Goal: Feedback & Contribution: Contribute content

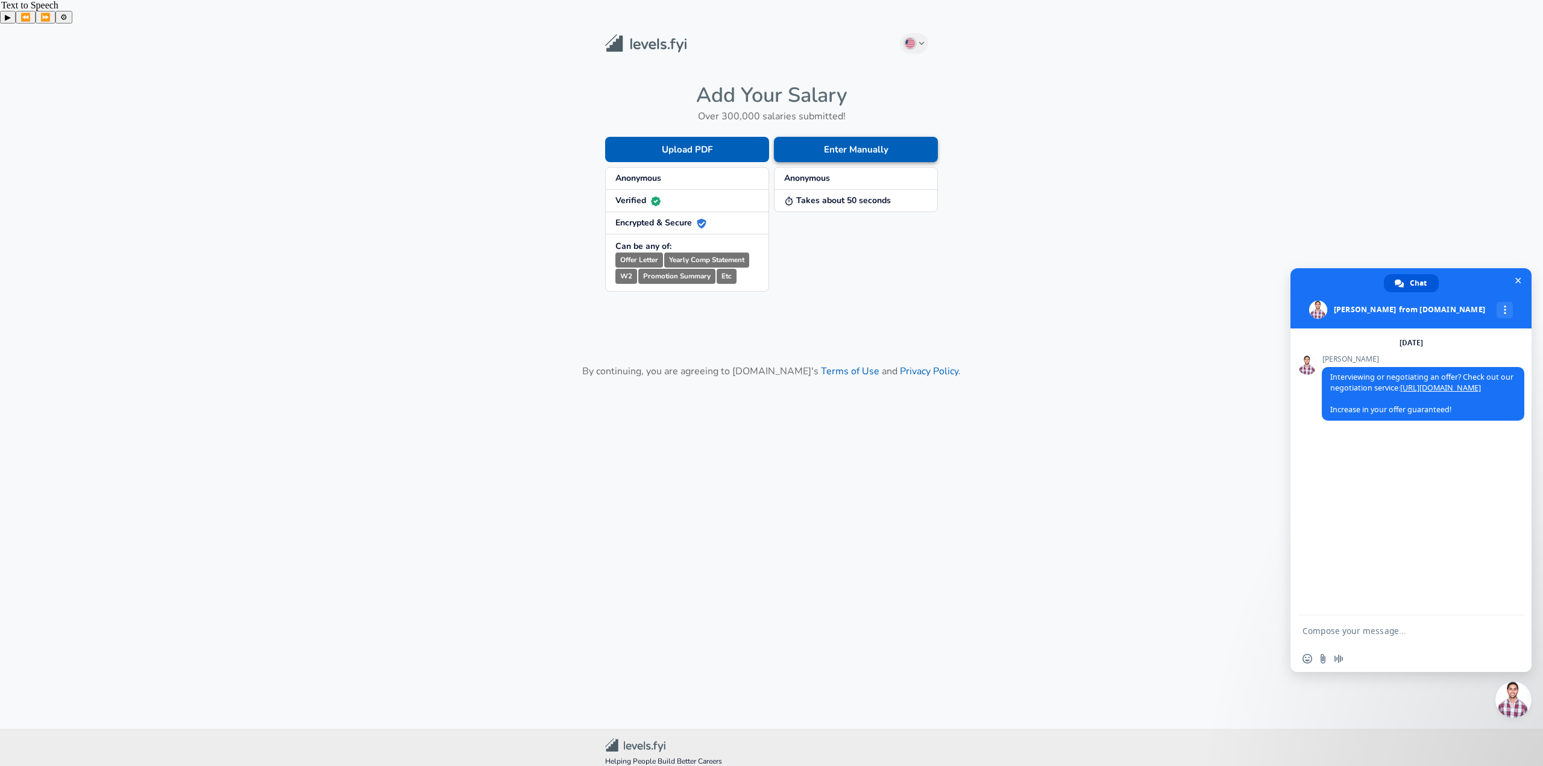
click at [820, 137] on button "Enter Manually" at bounding box center [856, 149] width 164 height 25
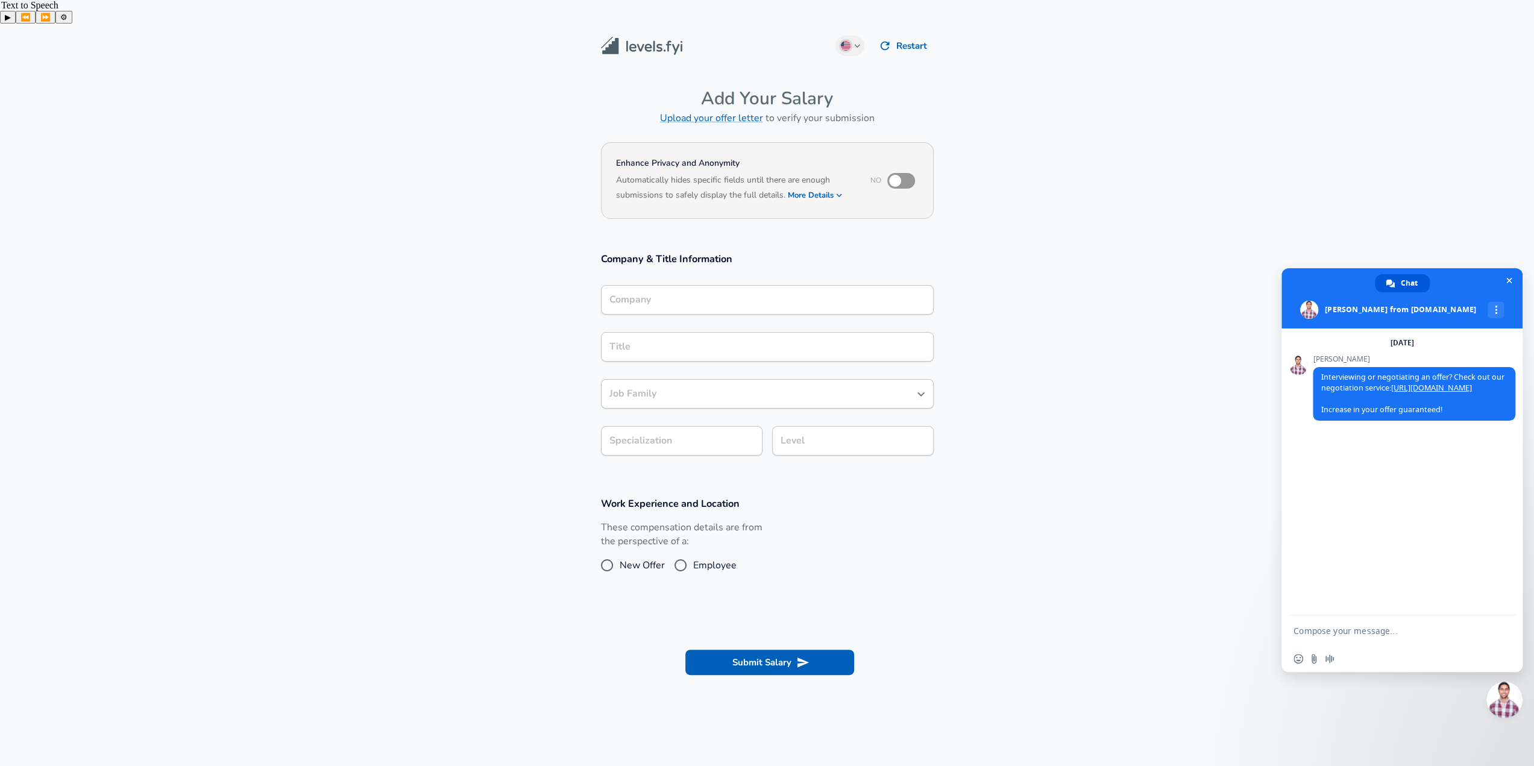
click at [461, 245] on section "Company & Title Information Company Company Title Title Job Family Job Family S…" at bounding box center [767, 360] width 1534 height 245
click at [896, 169] on input "checkbox" at bounding box center [895, 180] width 69 height 23
checkbox input "true"
click at [839, 204] on h6 "Based on your submission and the data points that we have already collected, we…" at bounding box center [767, 204] width 303 height 0
click at [834, 190] on icon "button" at bounding box center [839, 195] width 11 height 11
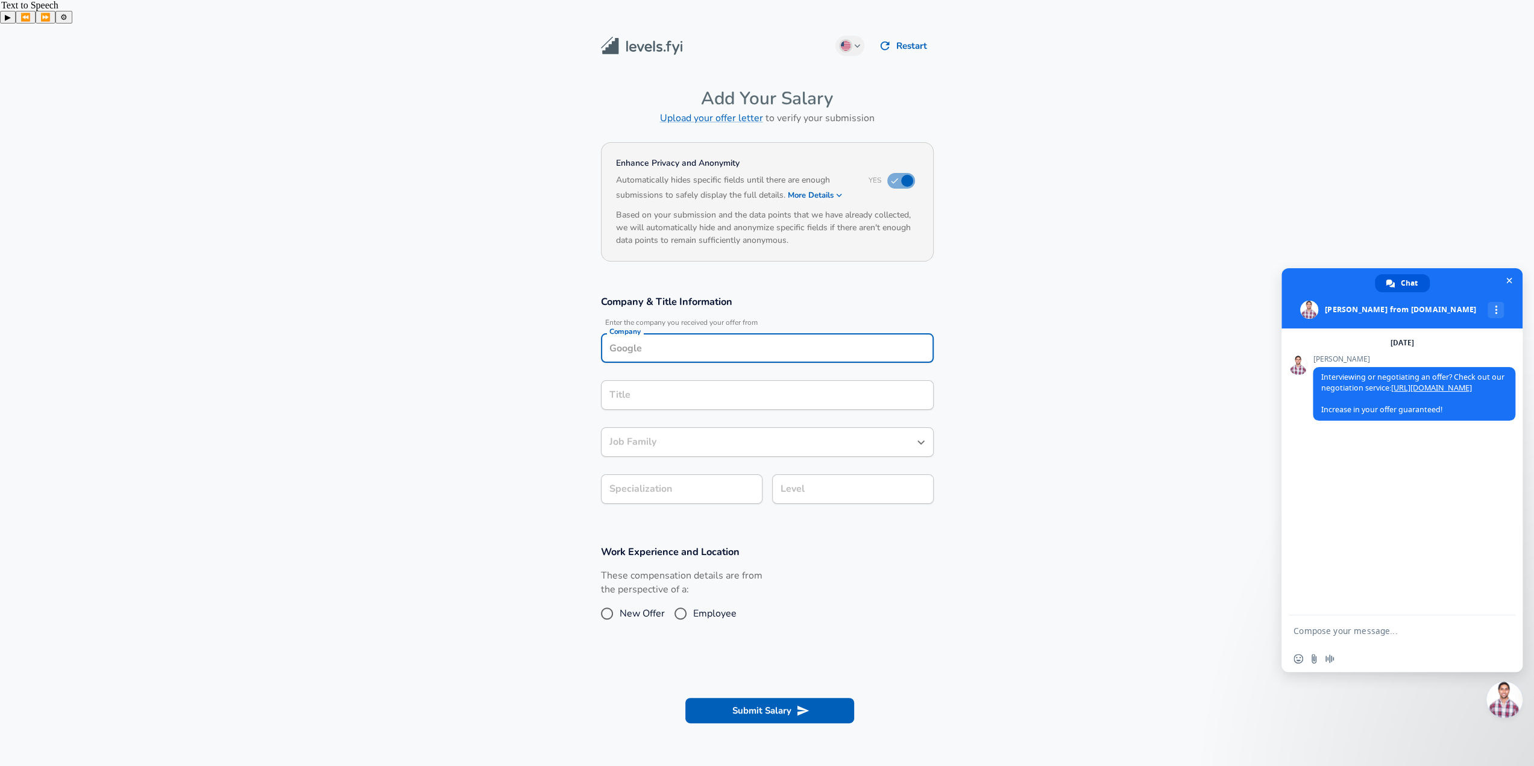
click at [673, 333] on div "Company" at bounding box center [767, 348] width 333 height 30
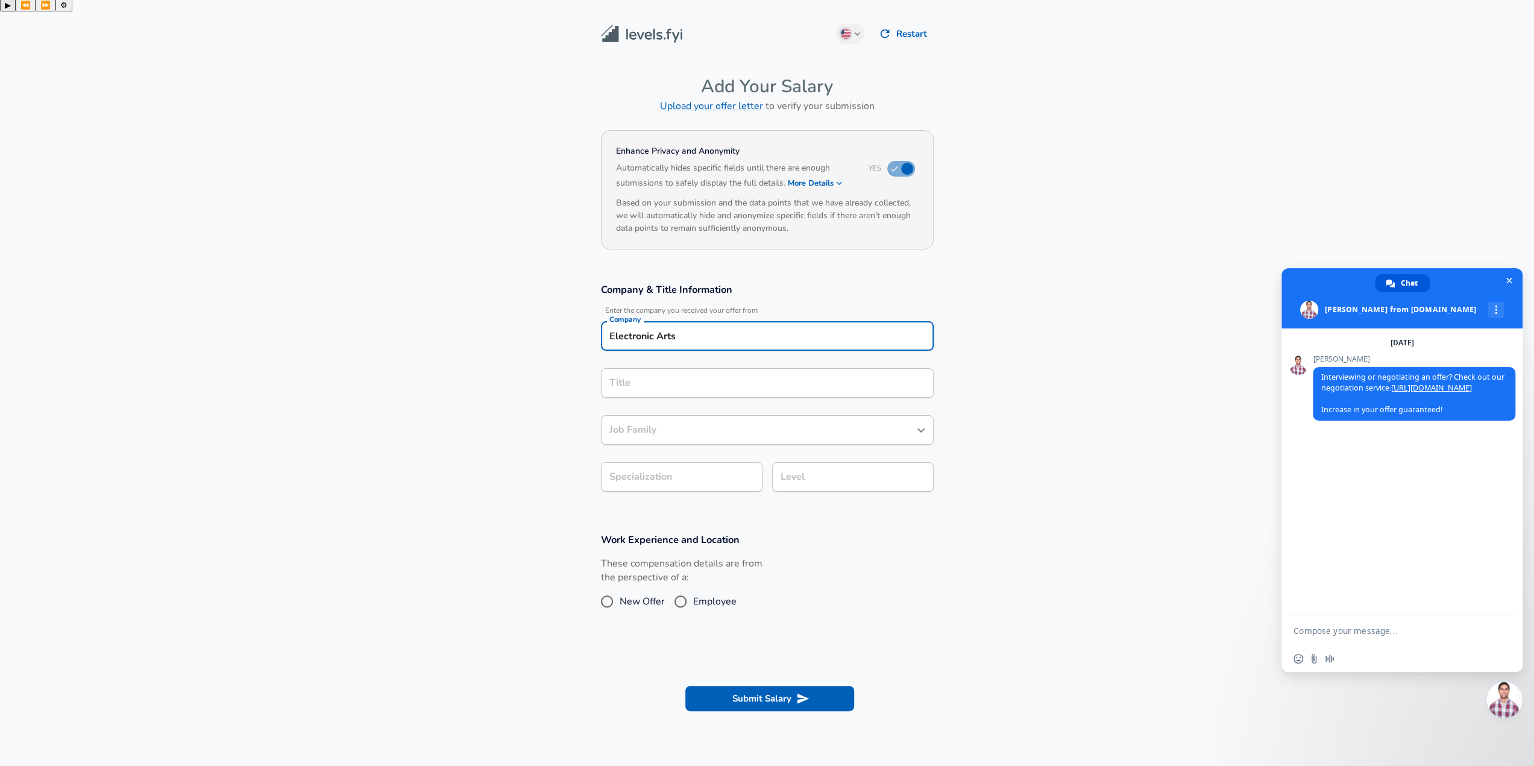
type input "Electronic Arts"
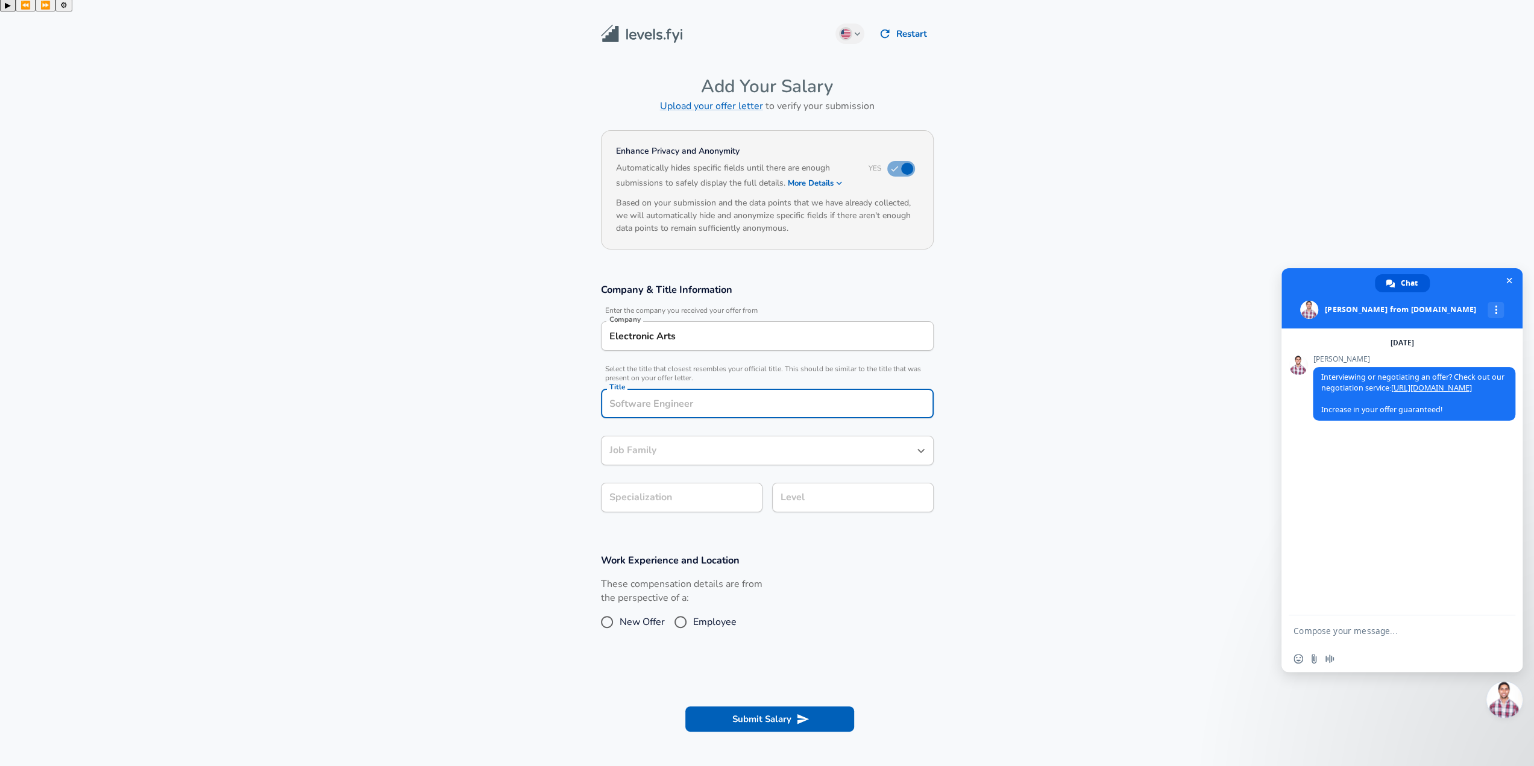
scroll to position [36, 0]
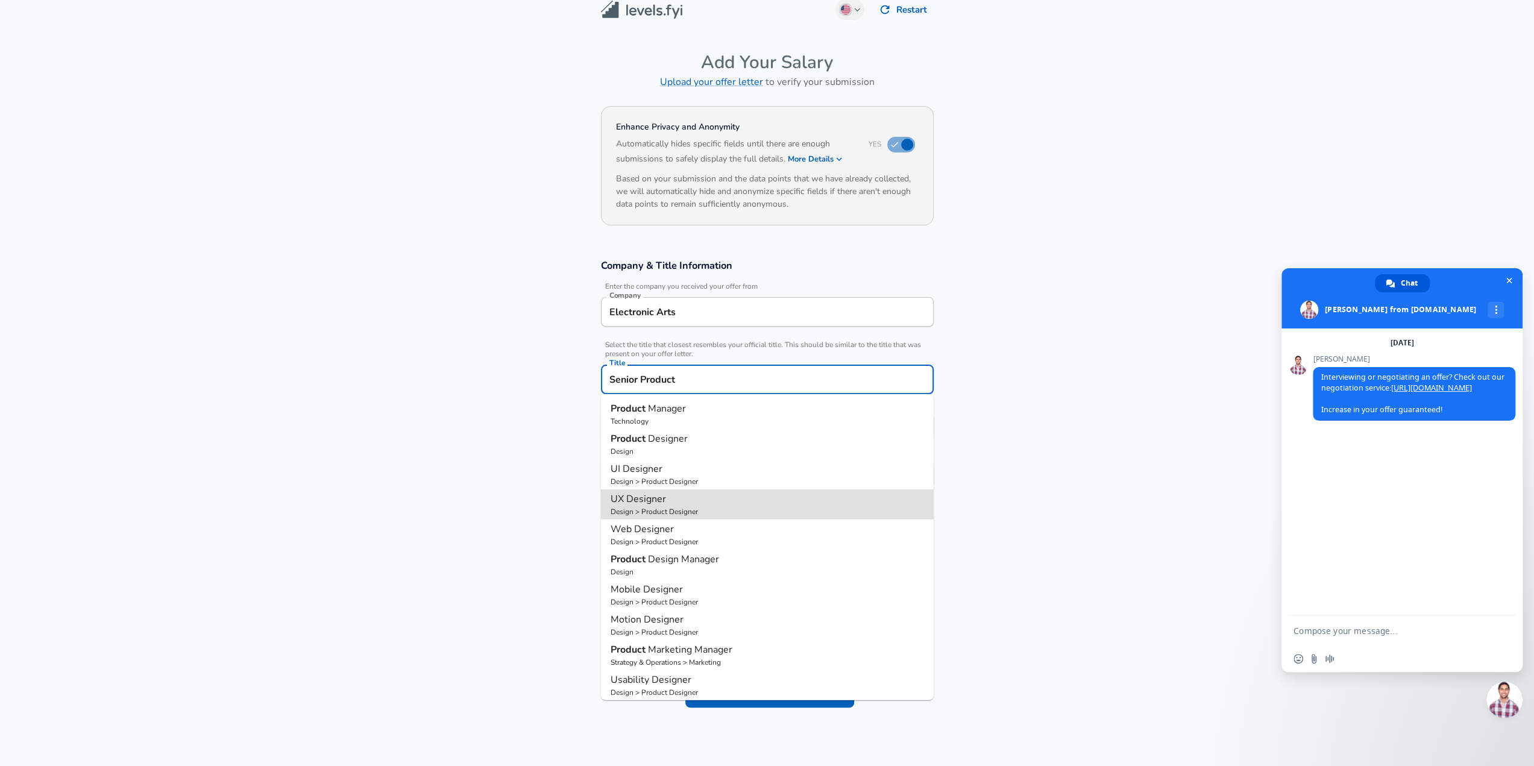
type input "UX Designer"
type input "User Experience (UX)"
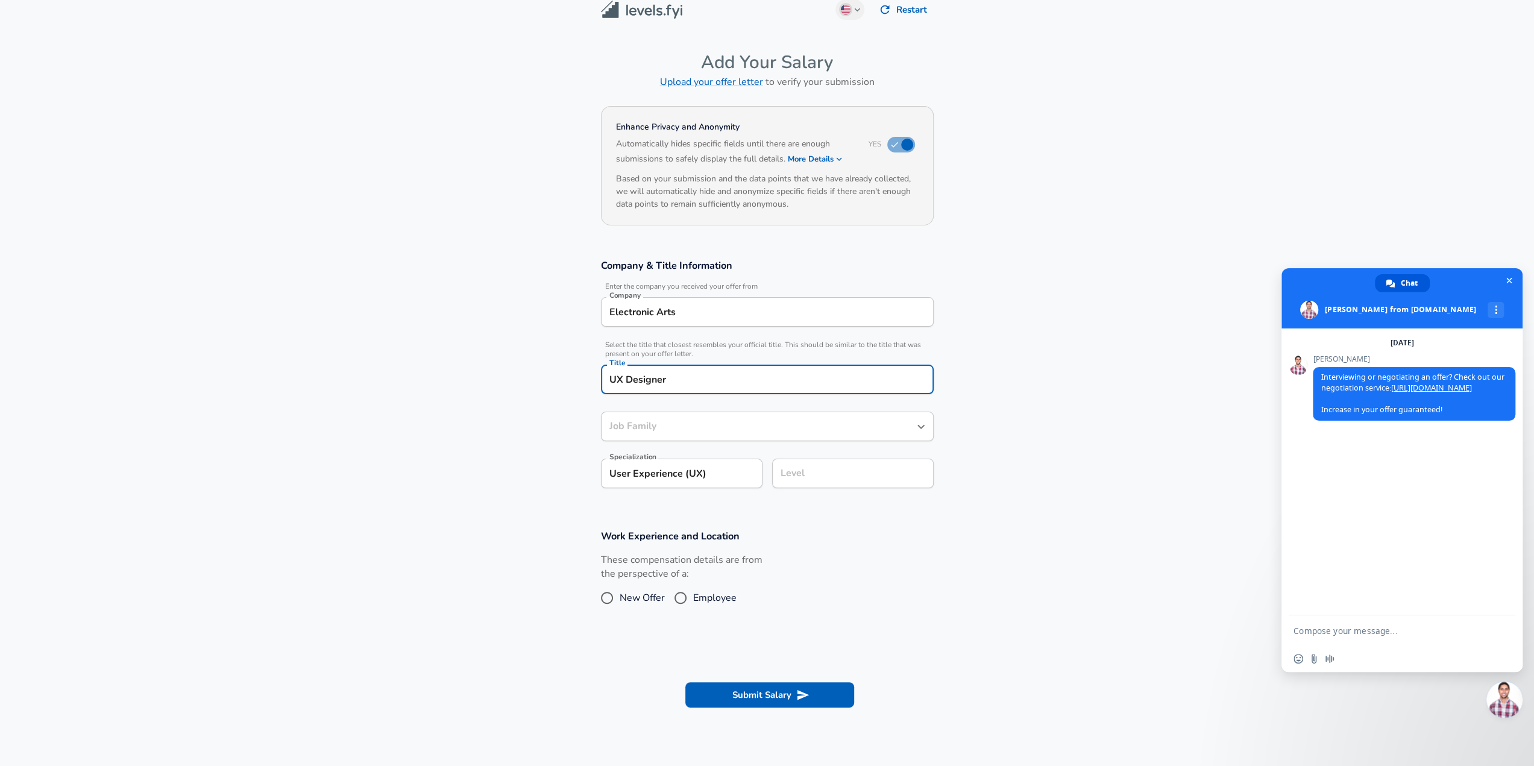
type input "Product Designer"
type input "UX Designer"
click at [748, 466] on icon "button" at bounding box center [743, 473] width 14 height 14
click at [798, 460] on div "Level" at bounding box center [853, 474] width 162 height 30
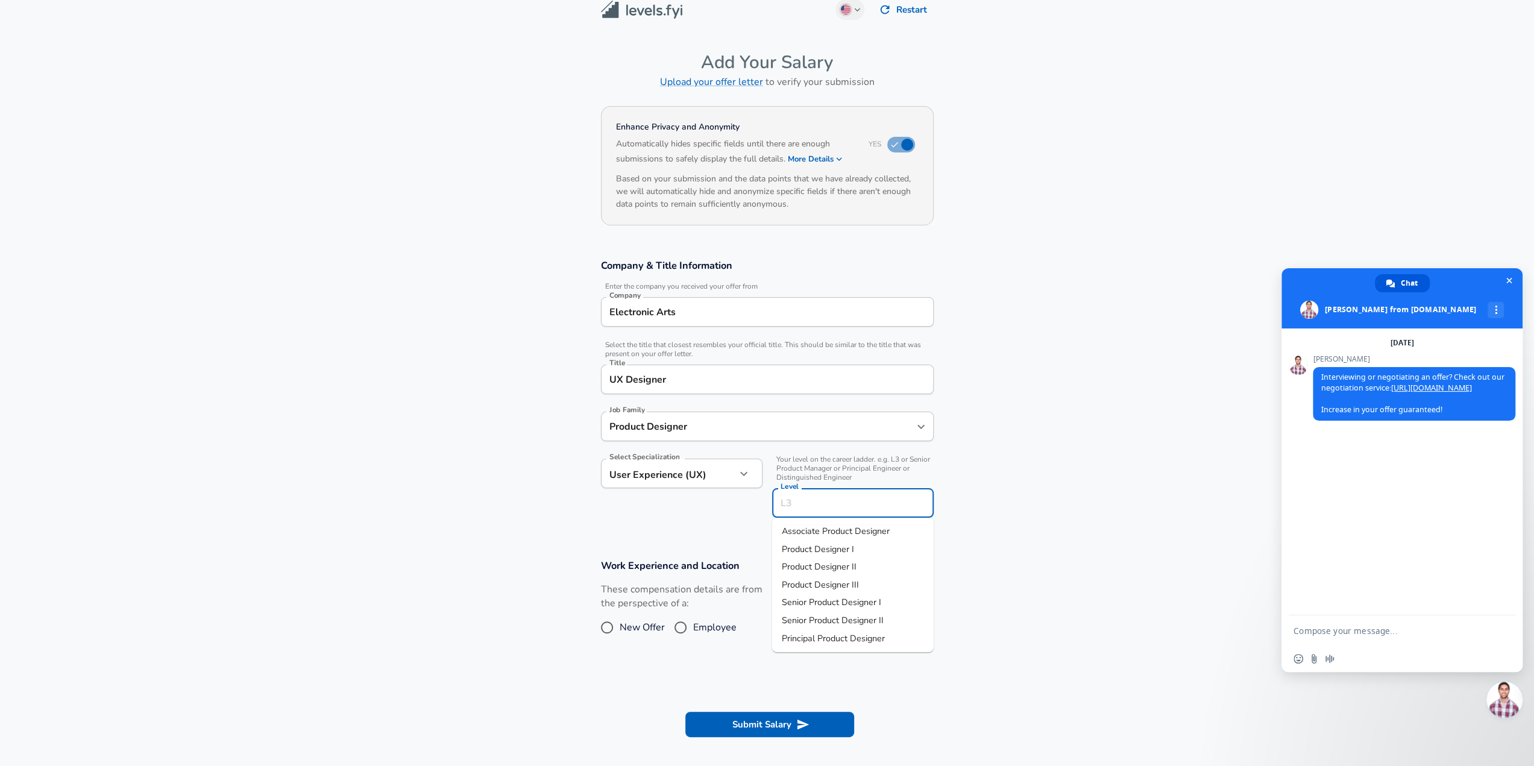
scroll to position [60, 0]
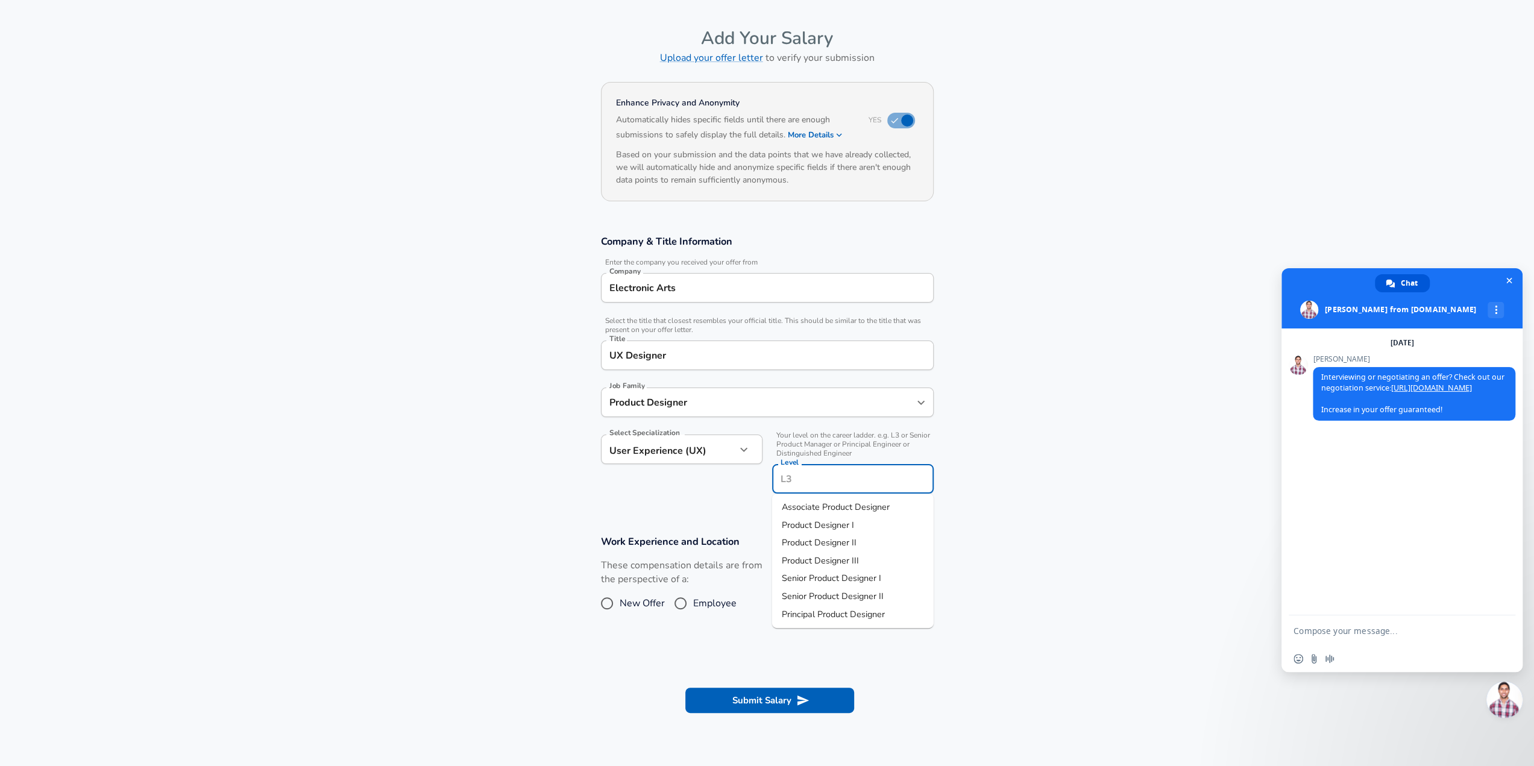
click at [858, 572] on span "Senior Product Designer I" at bounding box center [831, 578] width 99 height 12
type input "Senior Product Designer I"
click at [685, 594] on input "Employee" at bounding box center [680, 603] width 25 height 19
radio input "true"
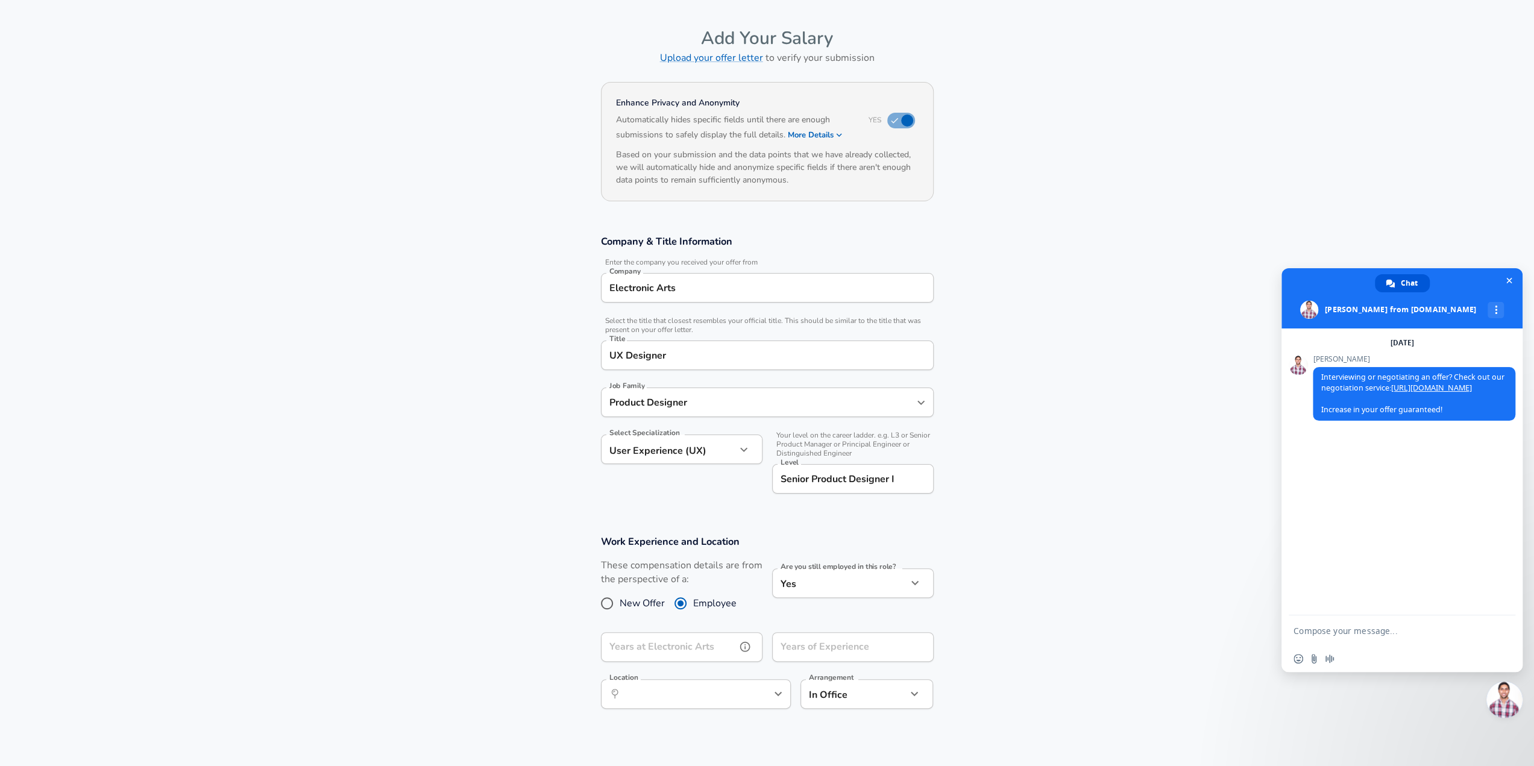
click at [632, 632] on input "Years at Electronic Arts" at bounding box center [668, 647] width 135 height 30
type input "1"
click at [838, 632] on input "Years of Experience" at bounding box center [839, 647] width 135 height 30
type input "11"
click at [721, 679] on input "Years in Level at Electronic Arts" at bounding box center [754, 694] width 306 height 30
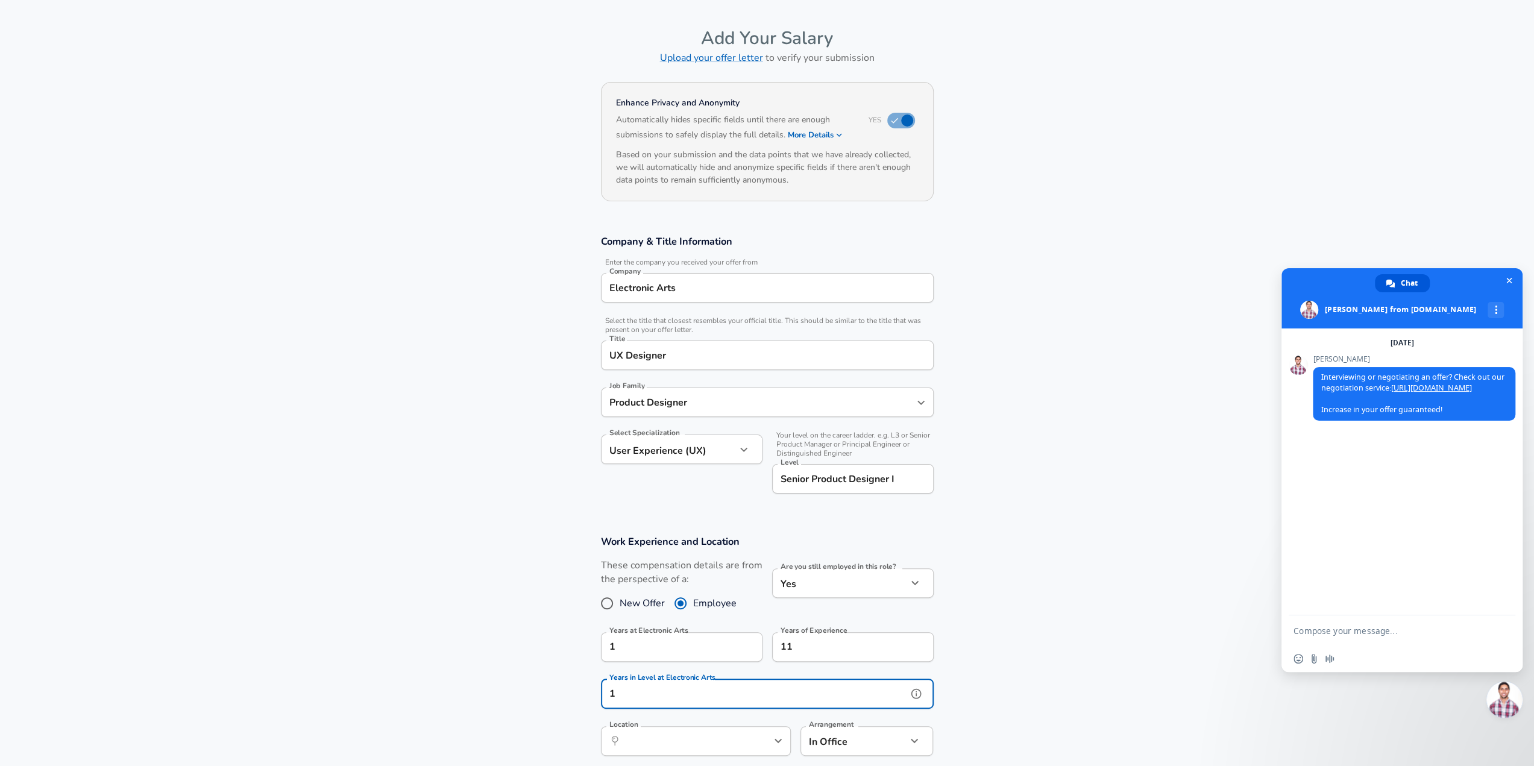
type input "1"
click at [727, 732] on input "Location" at bounding box center [683, 741] width 124 height 19
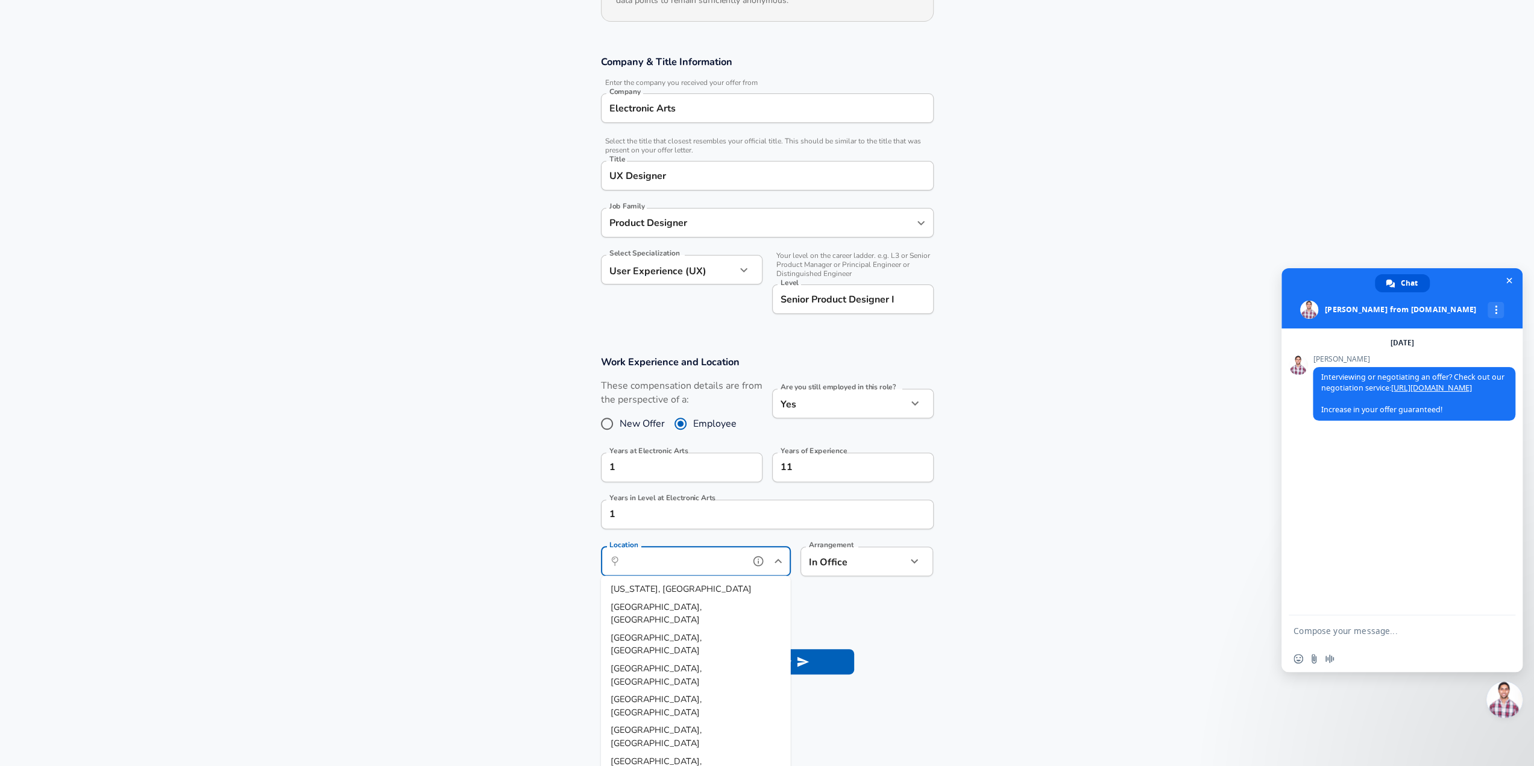
scroll to position [240, 0]
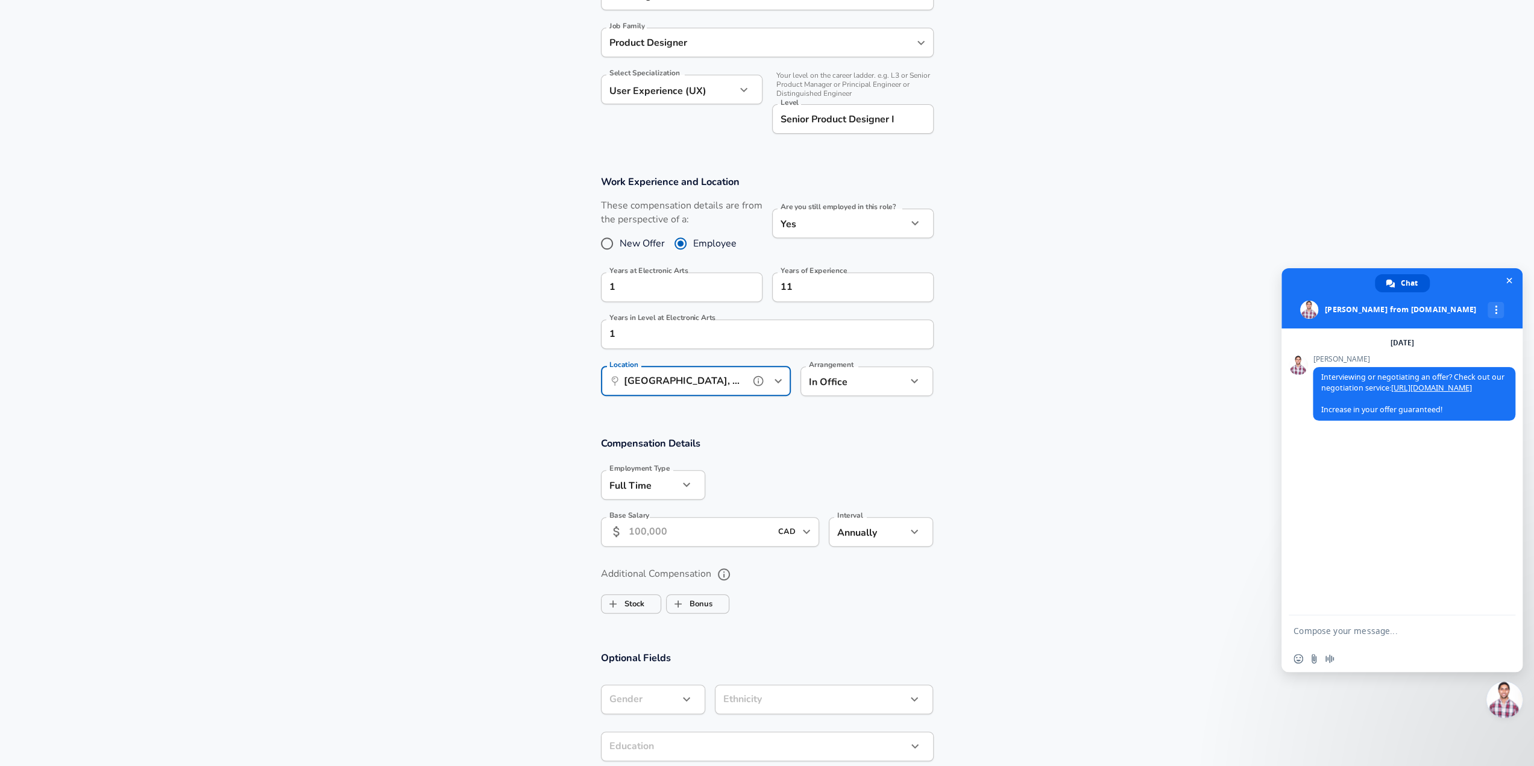
type input "[GEOGRAPHIC_DATA], [GEOGRAPHIC_DATA], [GEOGRAPHIC_DATA]"
click at [915, 368] on div "In Office office Arrangement" at bounding box center [866, 381] width 133 height 30
click at [912, 372] on icon "button" at bounding box center [914, 379] width 14 height 14
click at [852, 389] on li "Fully Remote" at bounding box center [866, 384] width 133 height 18
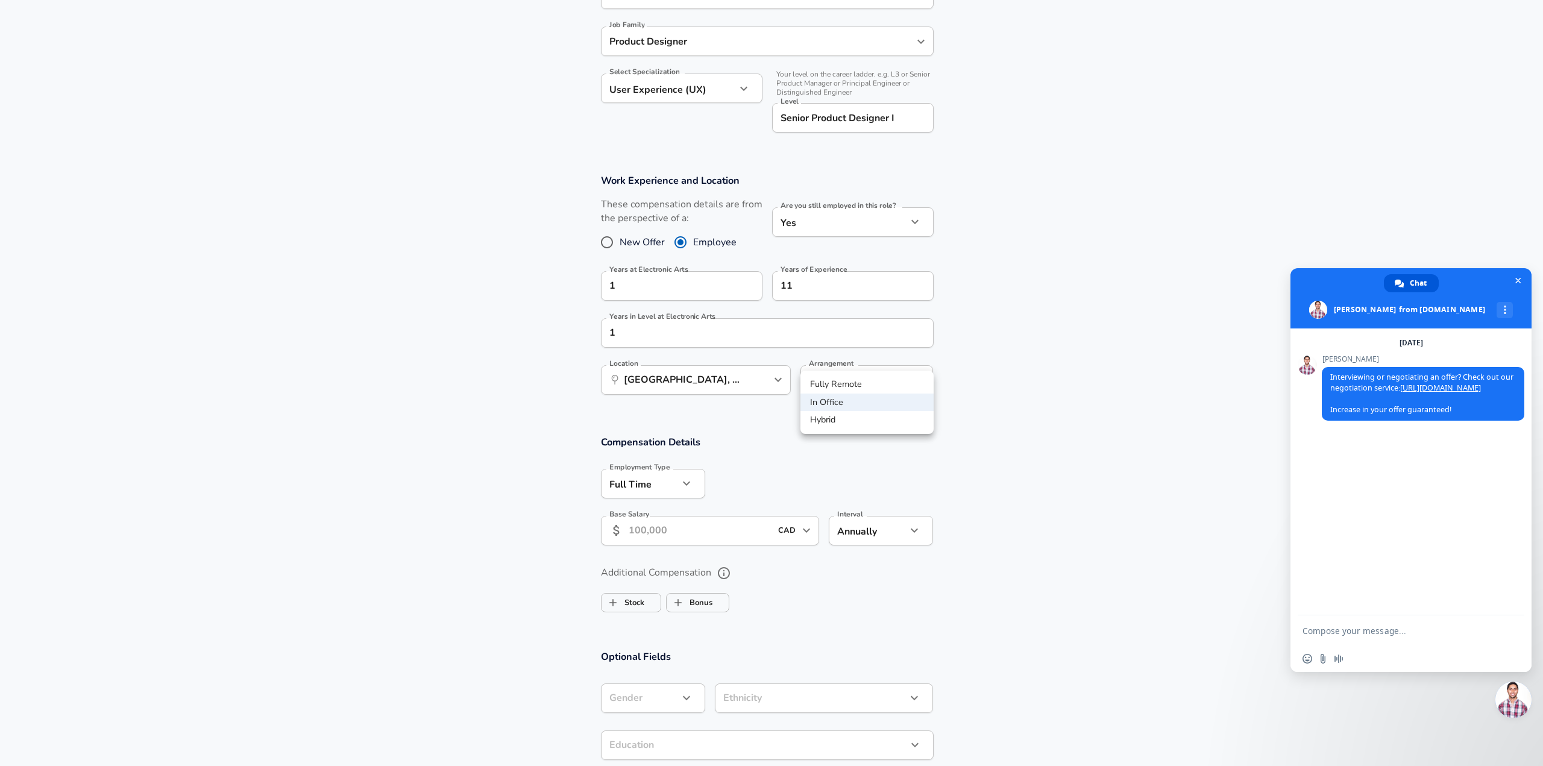
type input "remote"
click at [653, 516] on input "Base Salary" at bounding box center [700, 531] width 143 height 30
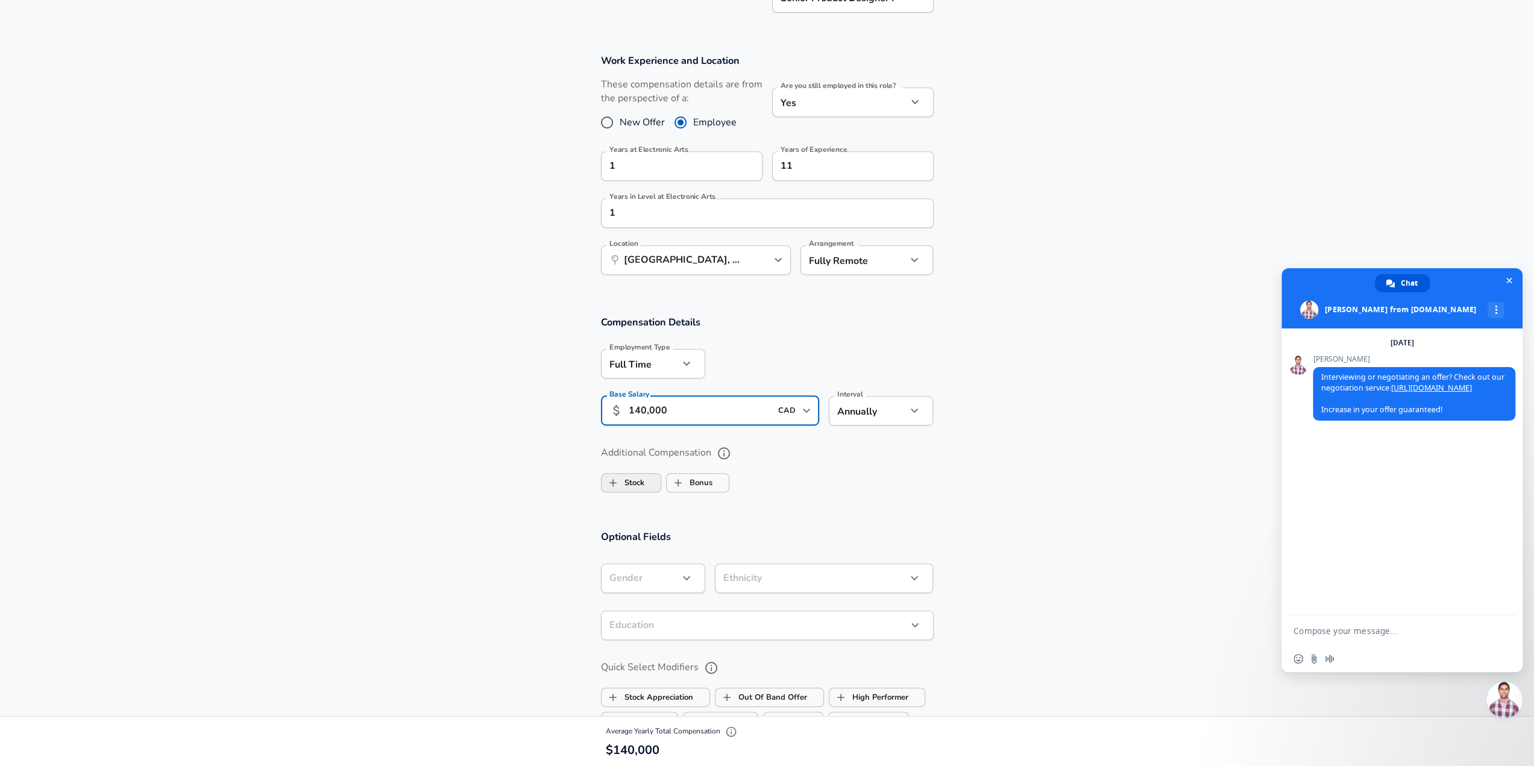
scroll to position [541, 0]
type input "140,000"
click at [655, 471] on span "Stock" at bounding box center [630, 482] width 59 height 23
checkbox input "true"
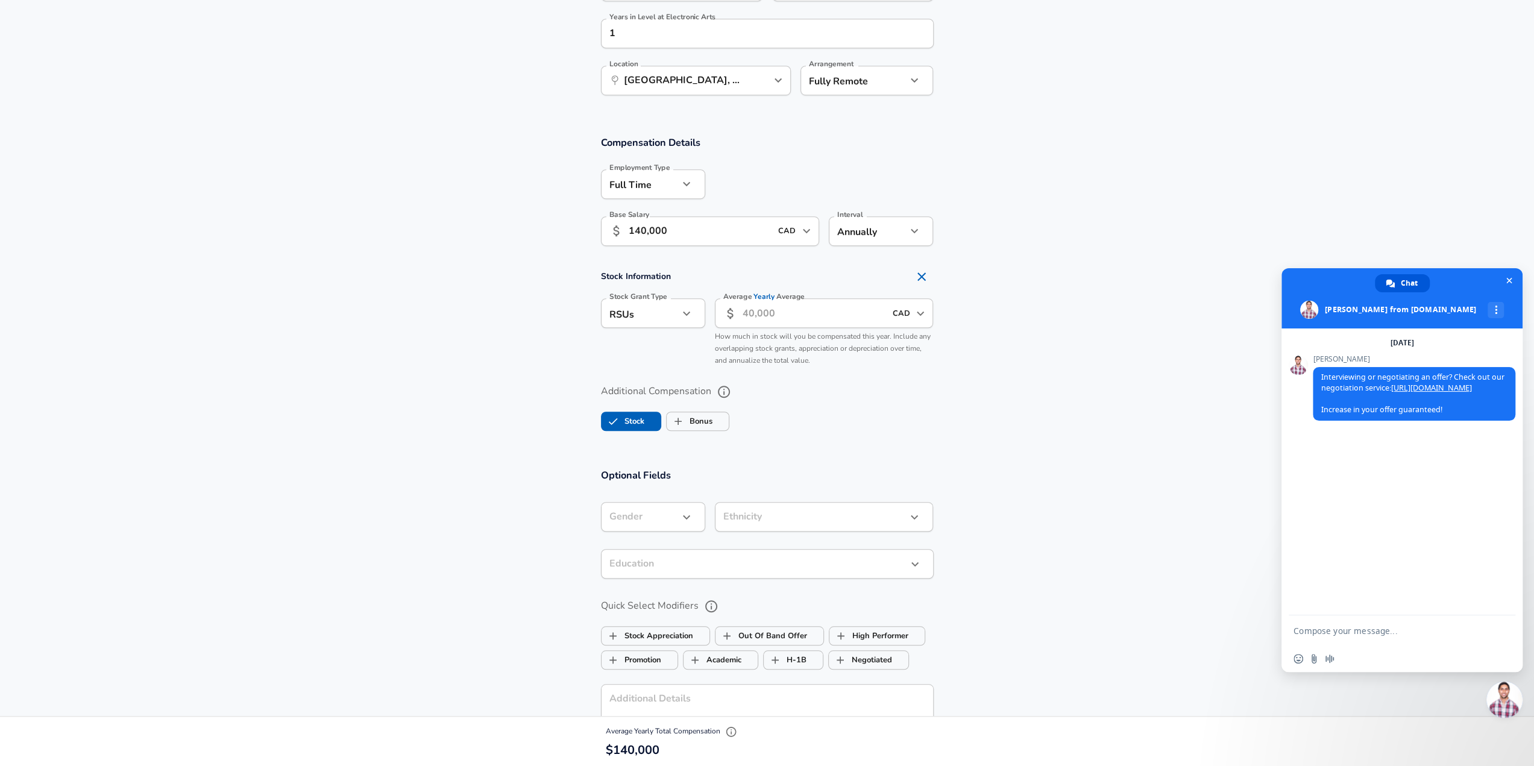
scroll to position [721, 0]
click at [692, 510] on icon "button" at bounding box center [686, 517] width 14 height 14
click at [515, 564] on div at bounding box center [771, 383] width 1543 height 766
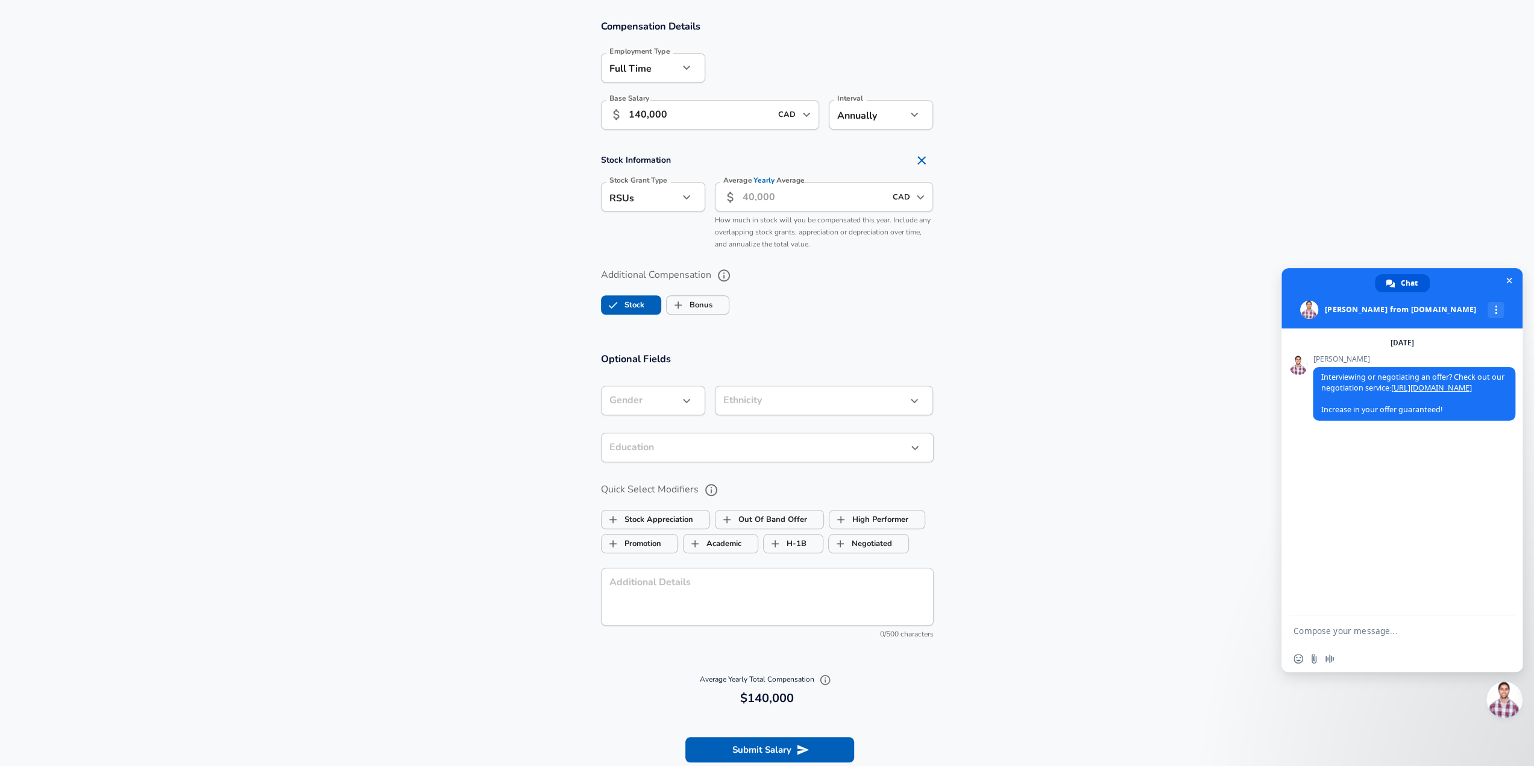
click at [916, 435] on div "​ Education" at bounding box center [767, 448] width 333 height 30
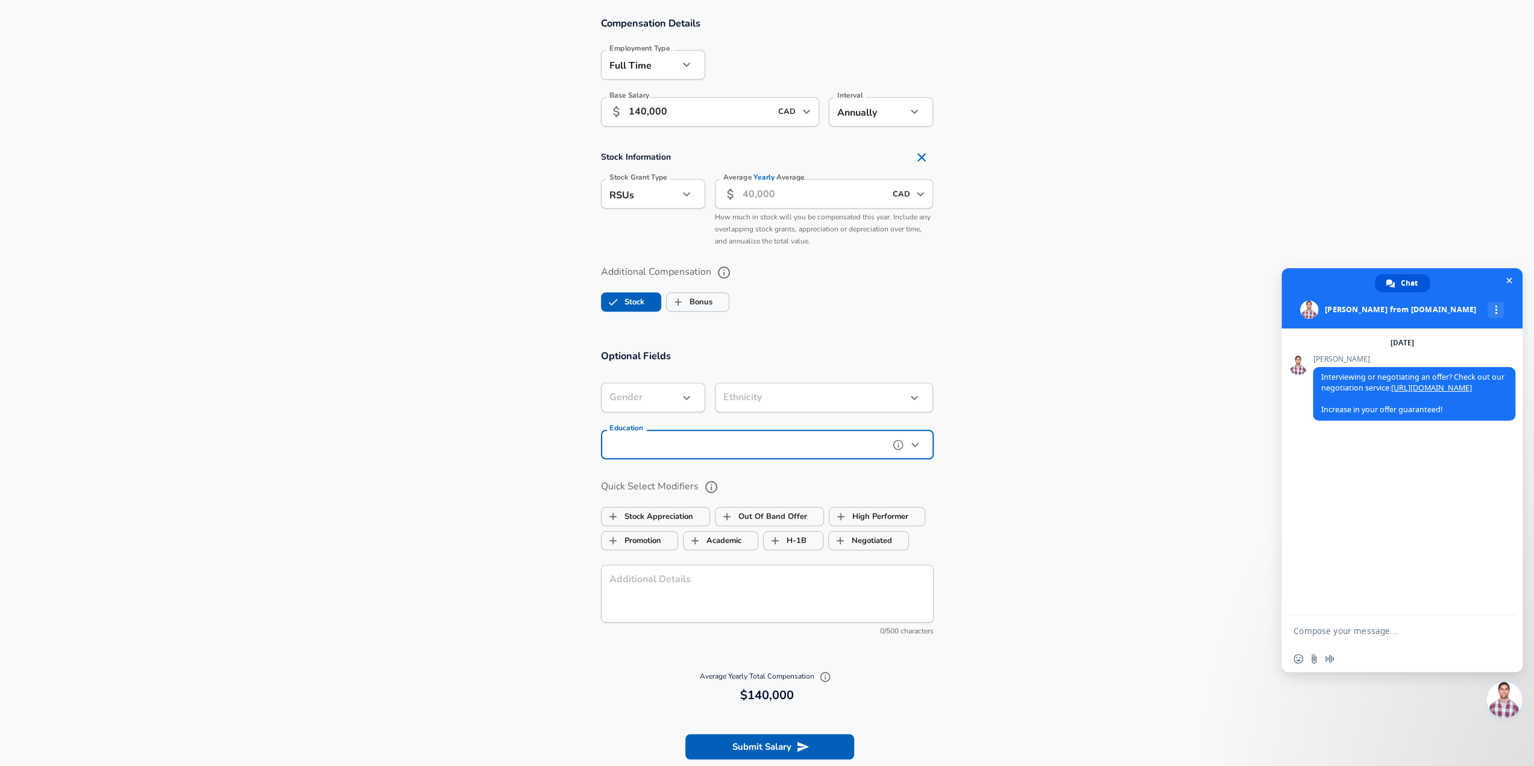
scroll to position [841, 0]
click at [915, 436] on icon "button" at bounding box center [915, 443] width 14 height 14
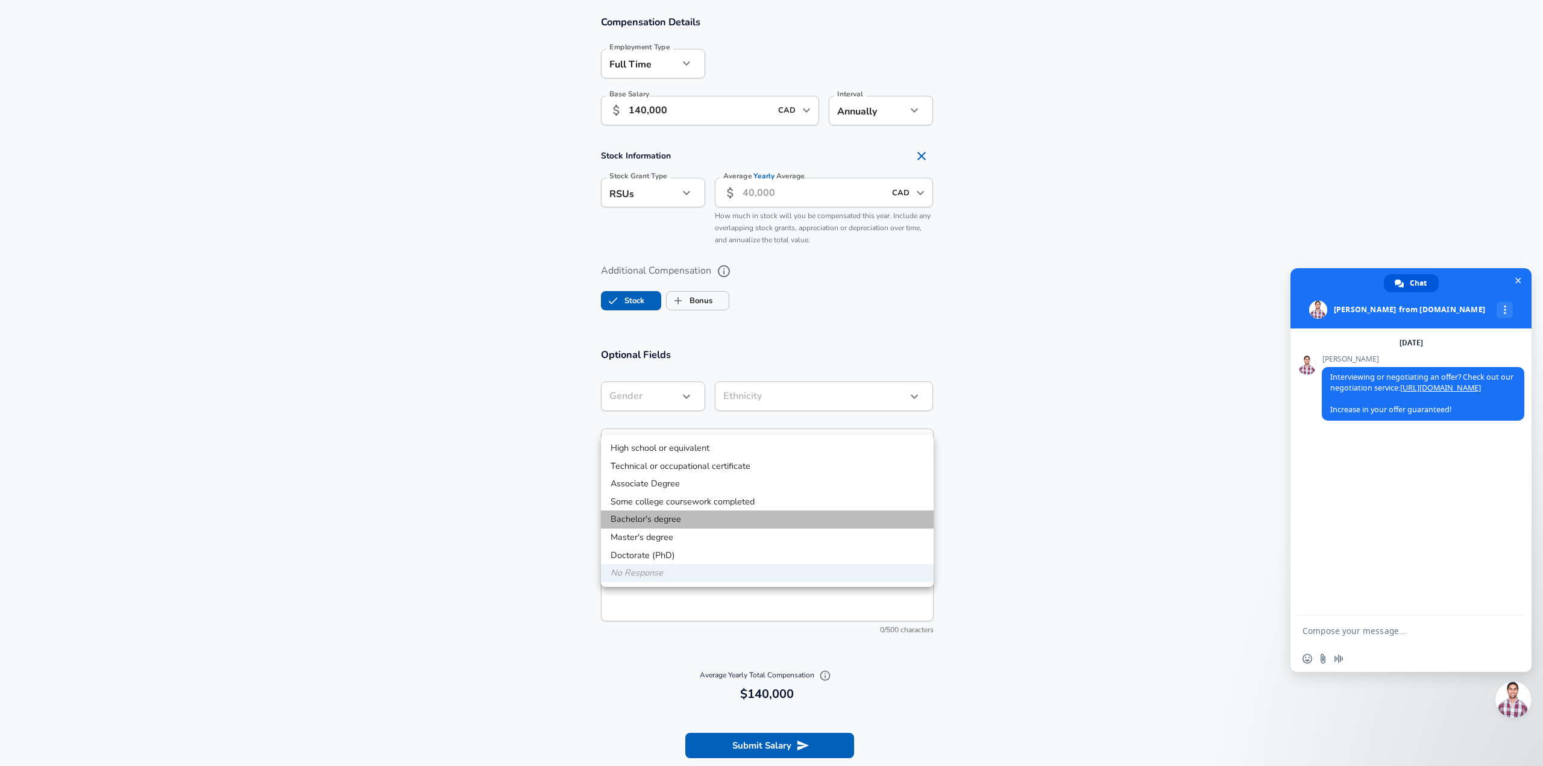
click at [695, 512] on li "Bachelor's degree" at bounding box center [767, 519] width 333 height 18
type input "Bachelors degree"
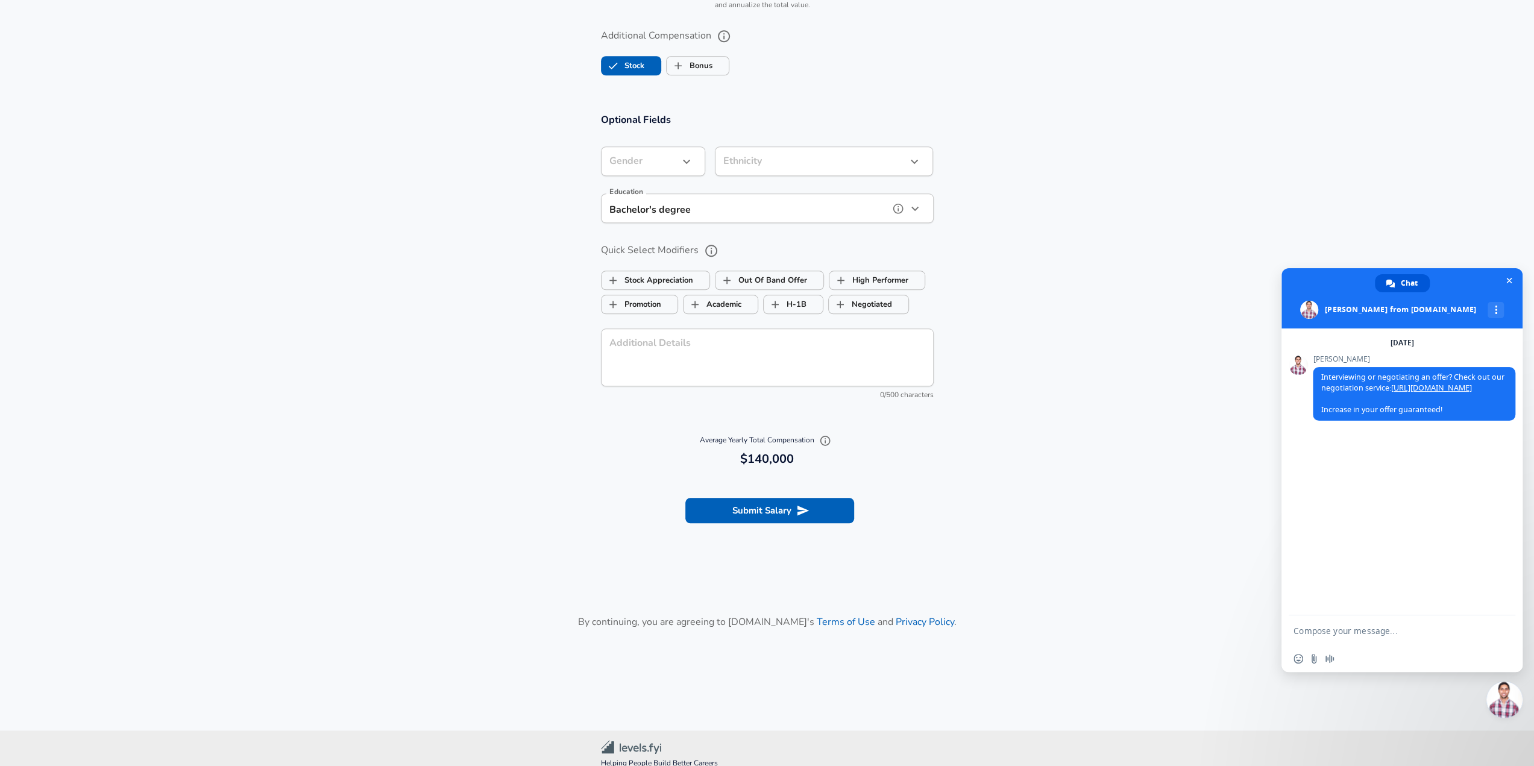
scroll to position [1077, 0]
click at [769, 497] on button "Submit Salary" at bounding box center [769, 509] width 169 height 25
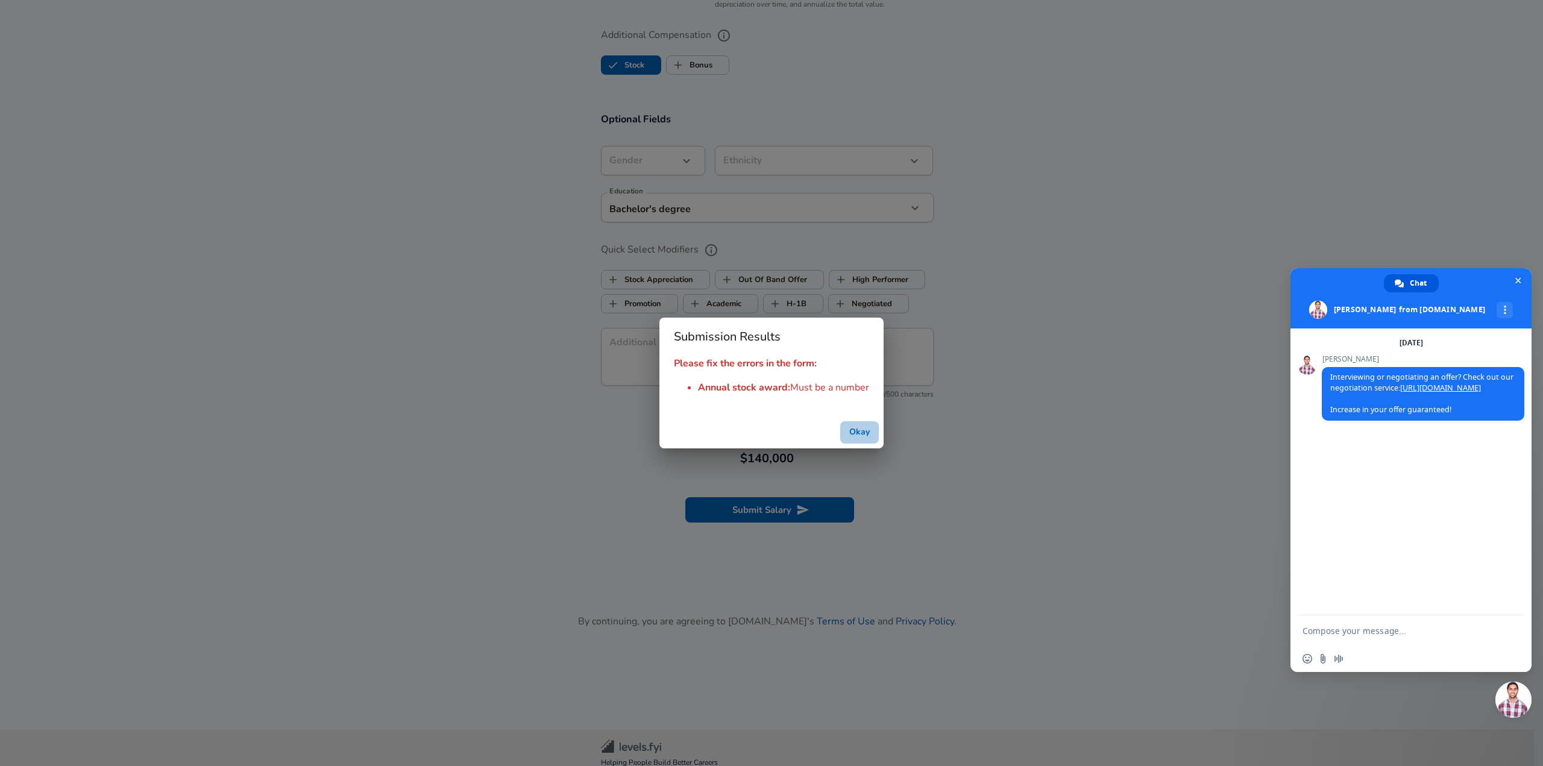
click at [861, 436] on button "Okay" at bounding box center [859, 432] width 39 height 22
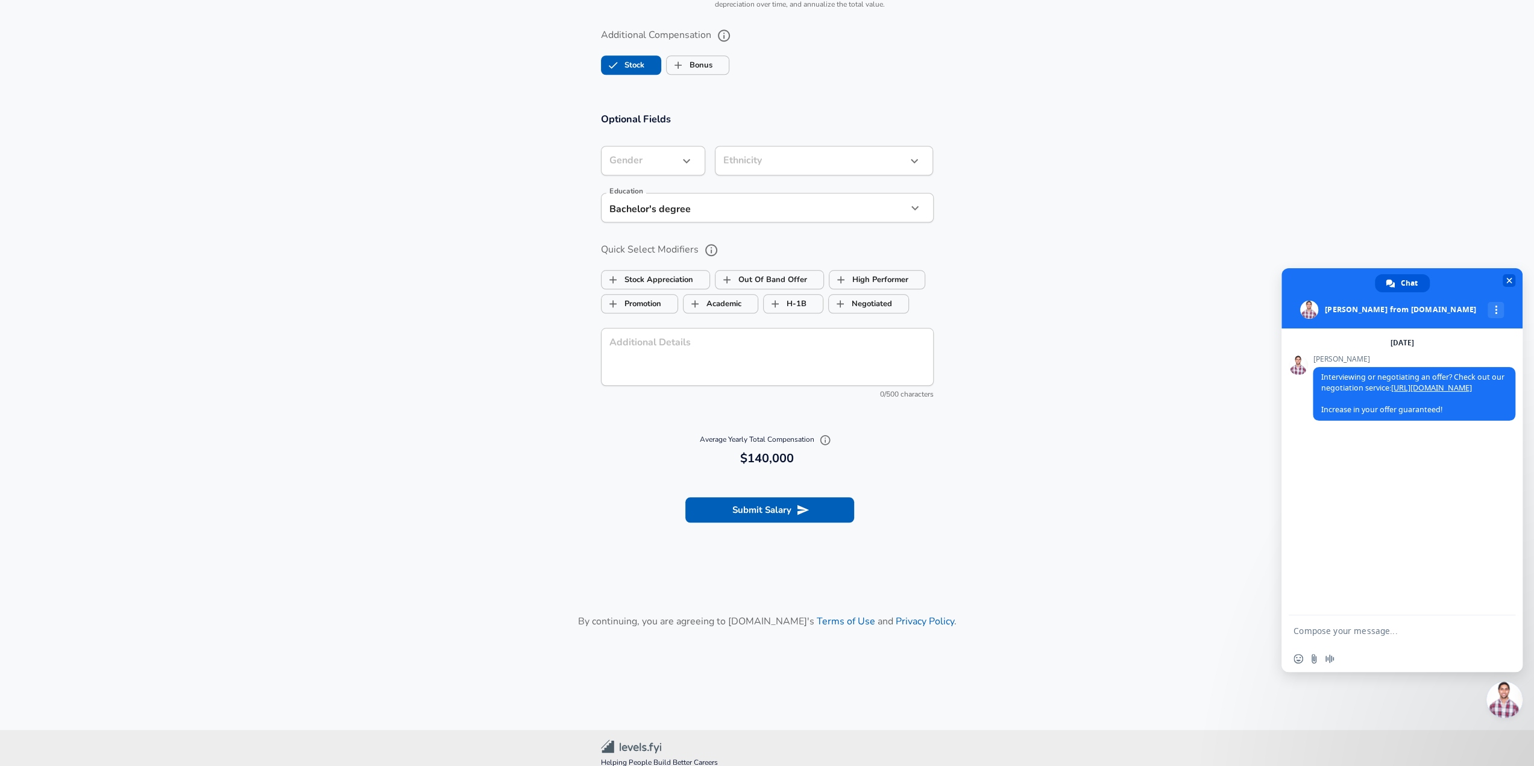
click at [1509, 278] on span "Close chat" at bounding box center [1509, 281] width 6 height 6
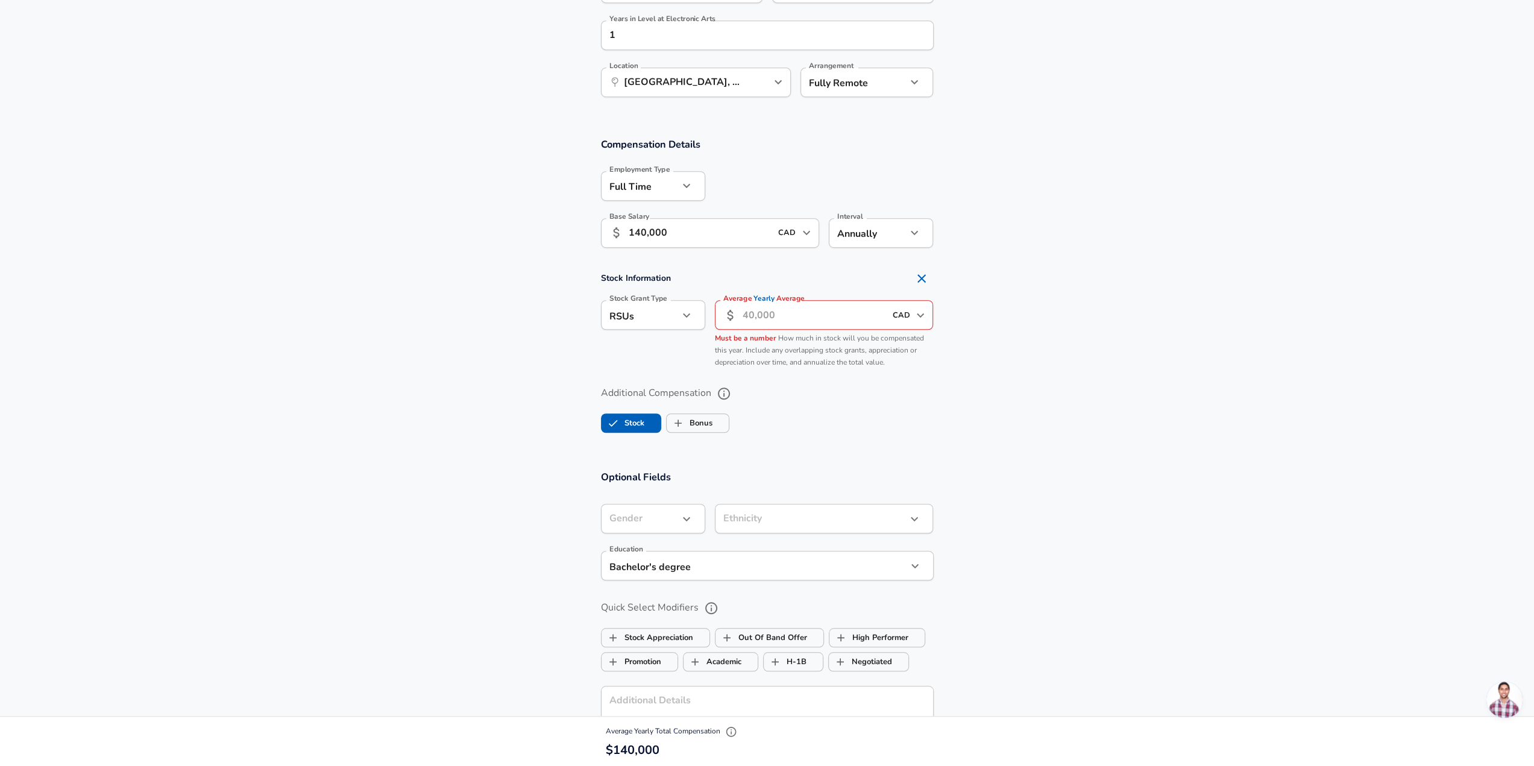
scroll to position [718, 0]
click at [920, 272] on icon "Remove Section" at bounding box center [921, 279] width 14 height 14
checkbox input "false"
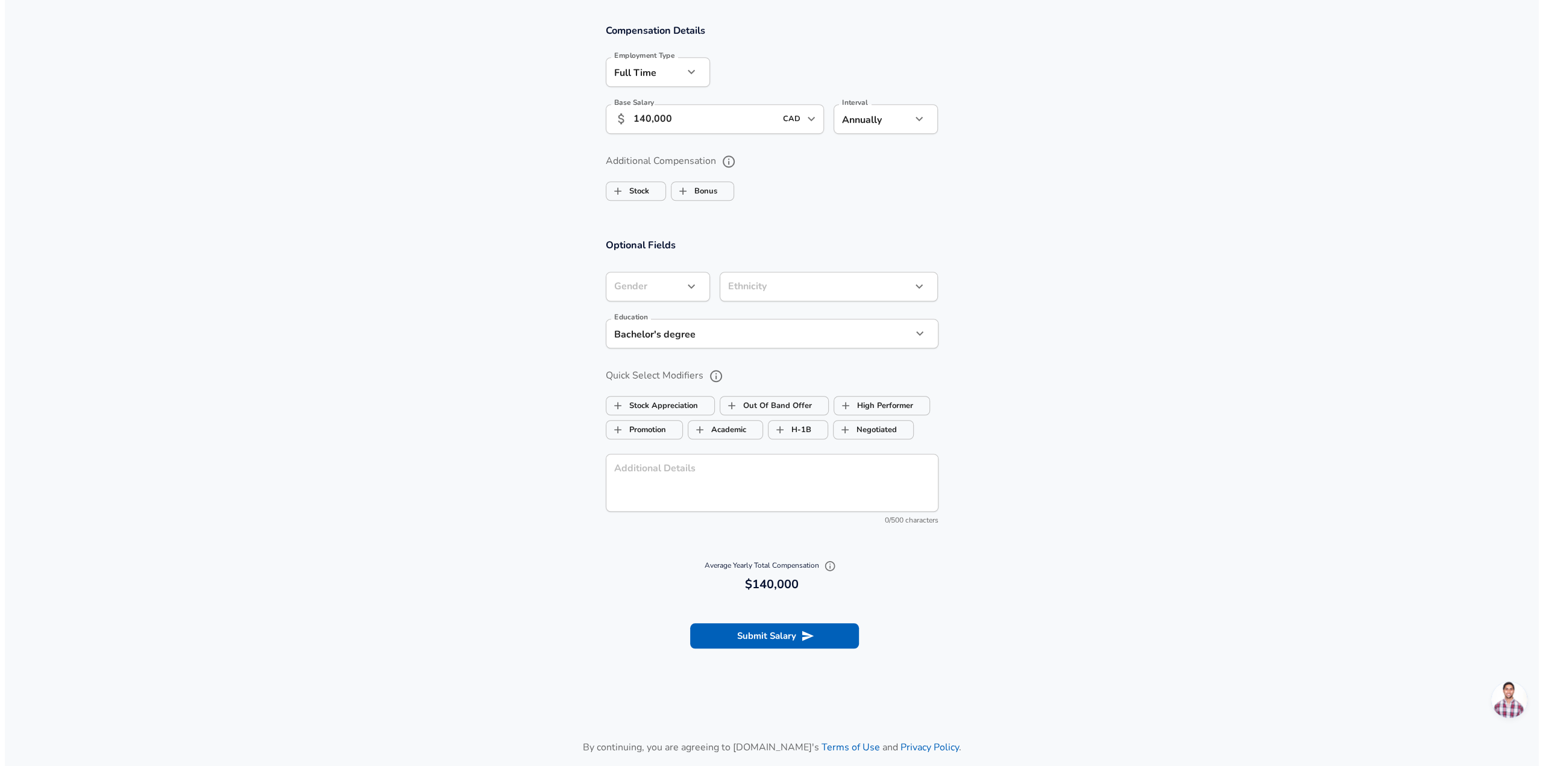
scroll to position [958, 0]
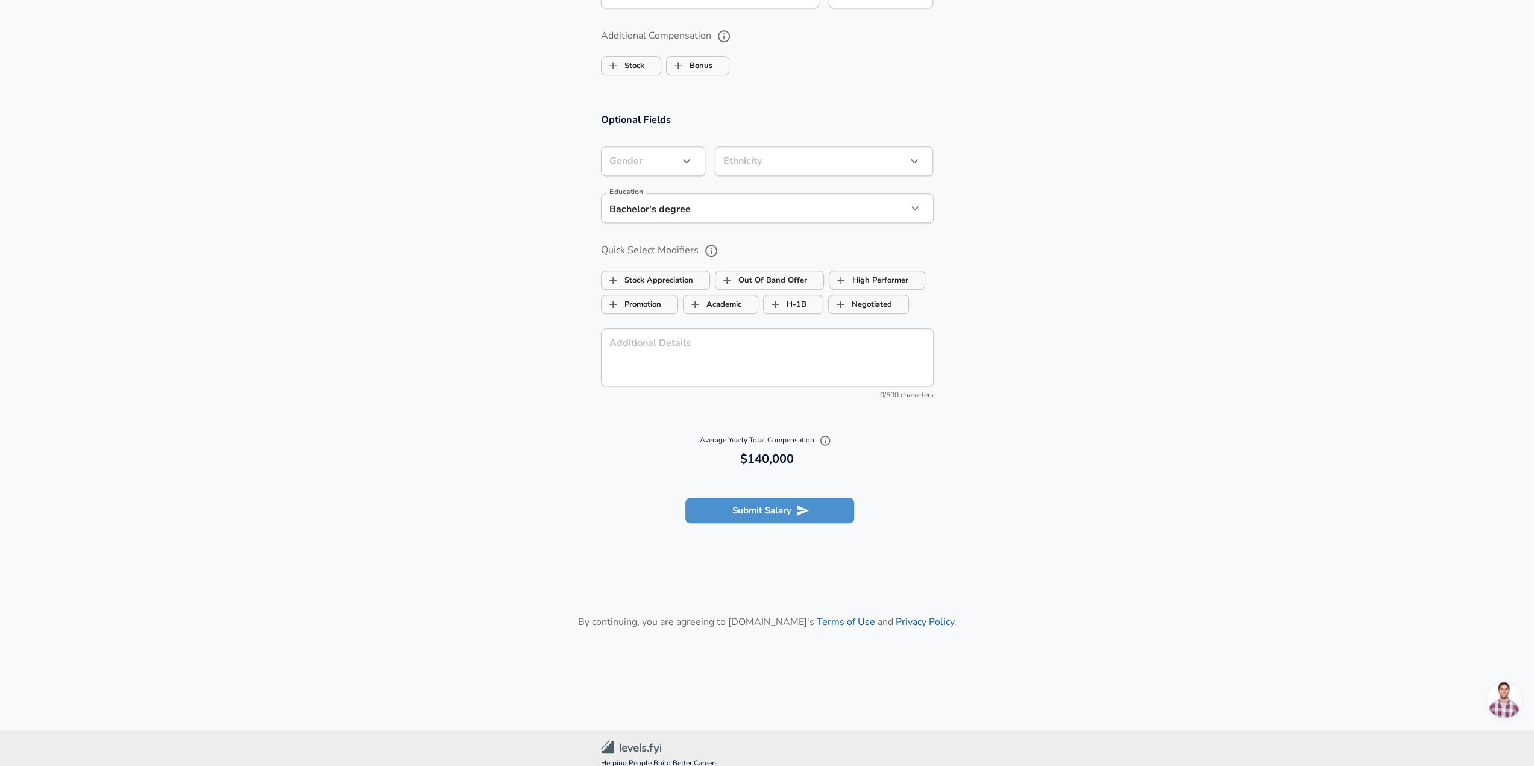
click at [820, 498] on button "Submit Salary" at bounding box center [769, 510] width 169 height 25
